Goal: Find specific page/section: Find specific page/section

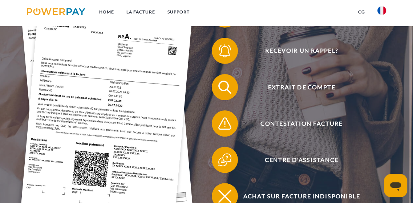
scroll to position [145, 0]
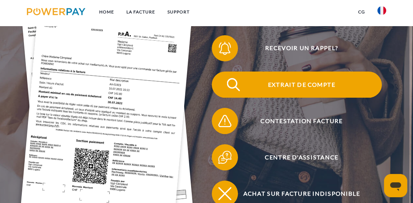
click at [300, 98] on span "Extrait de compte" at bounding box center [301, 85] width 160 height 26
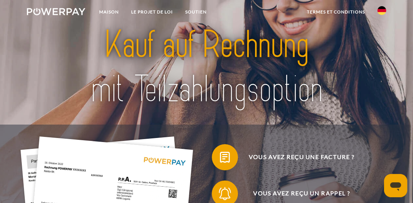
click at [56, 11] on img at bounding box center [56, 11] width 58 height 7
click at [378, 9] on img at bounding box center [381, 10] width 9 height 9
click at [384, 34] on img at bounding box center [381, 34] width 9 height 9
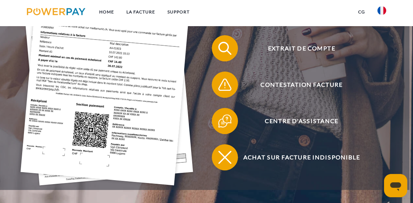
scroll to position [218, 0]
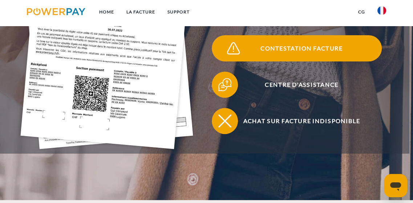
click at [234, 57] on img at bounding box center [233, 48] width 16 height 16
